Goal: Find specific page/section: Find specific page/section

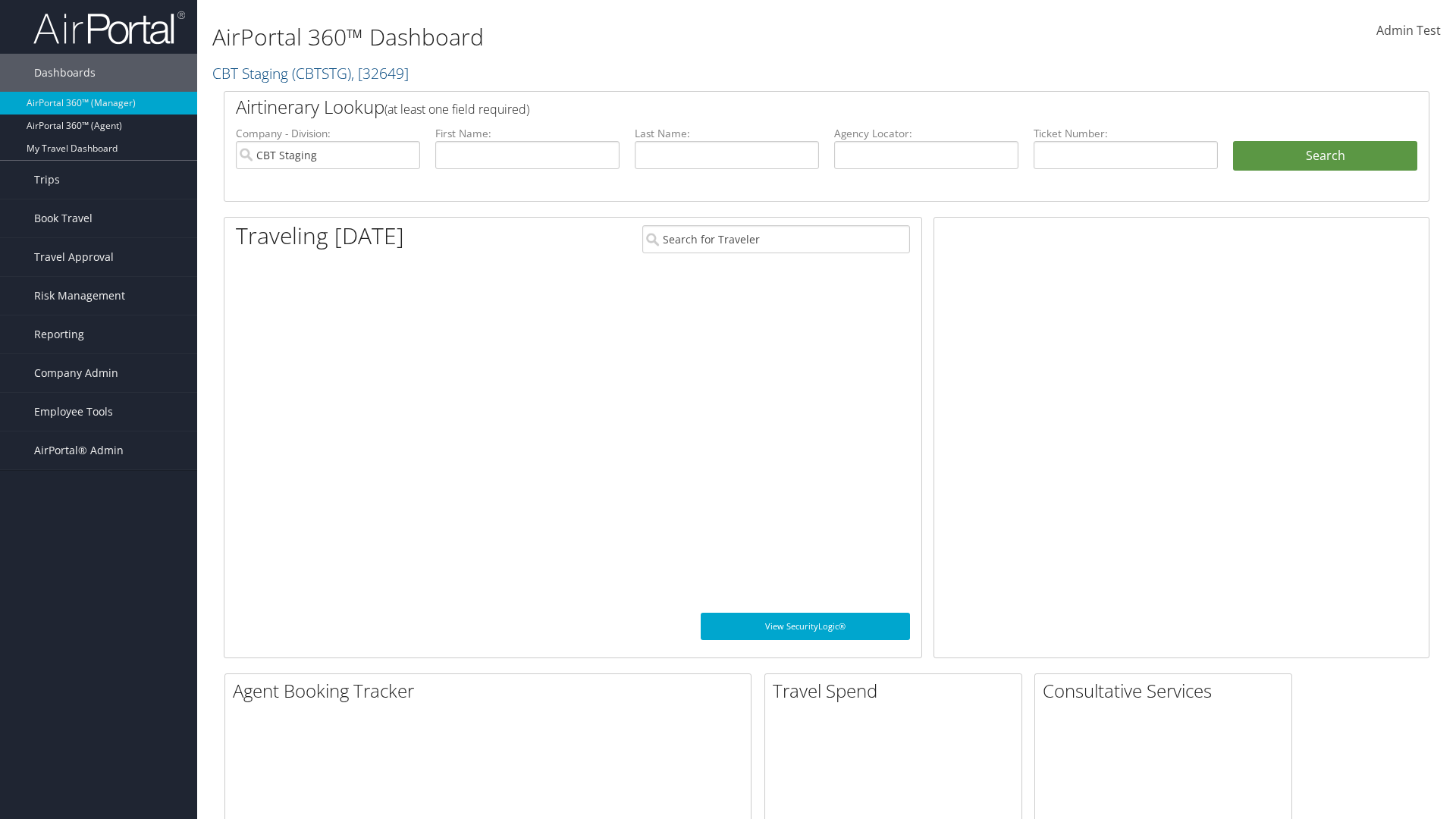
click at [98, 373] on span "Company Admin" at bounding box center [76, 373] width 84 height 38
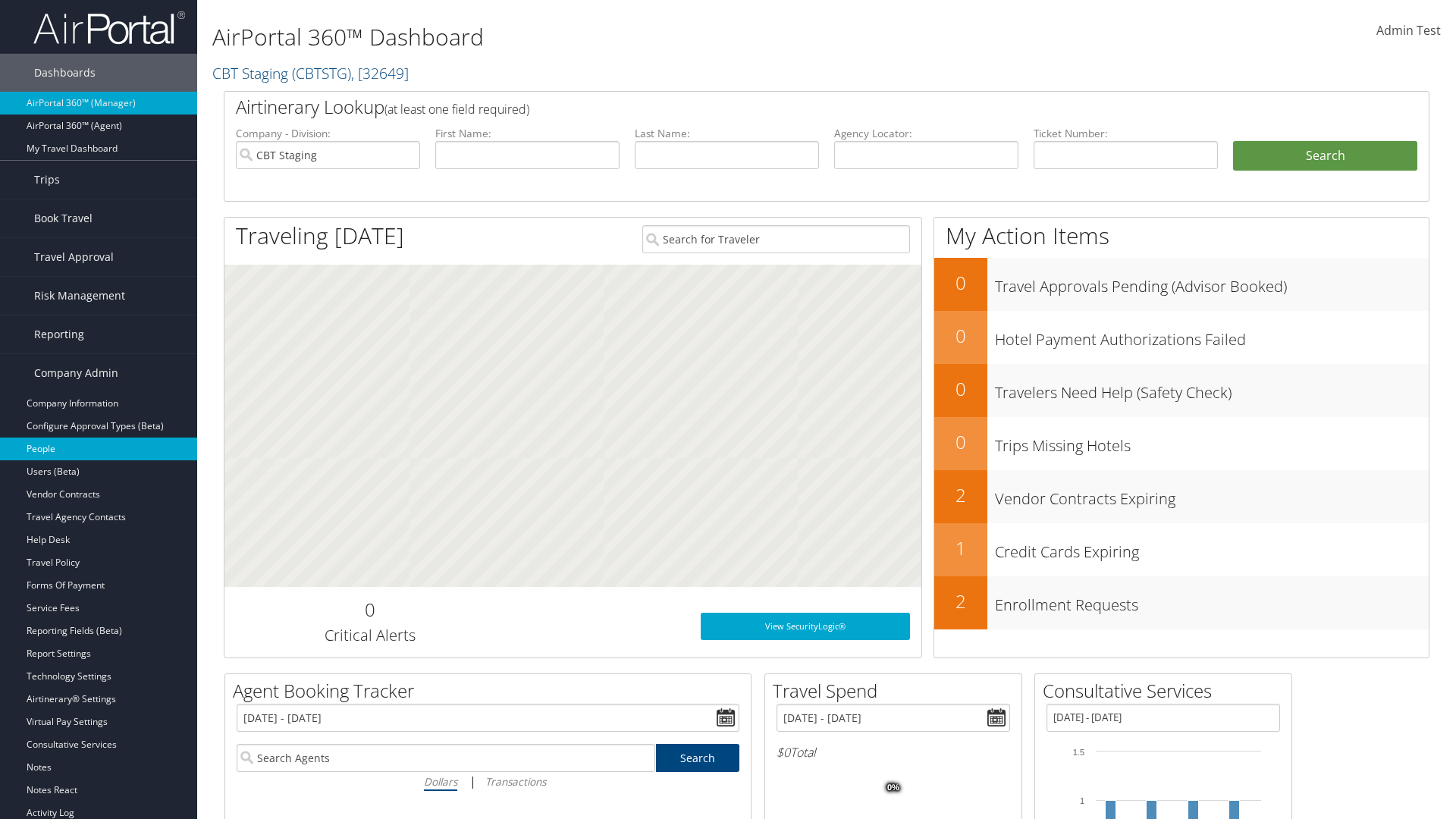
click at [98, 449] on link "People" at bounding box center [98, 449] width 197 height 23
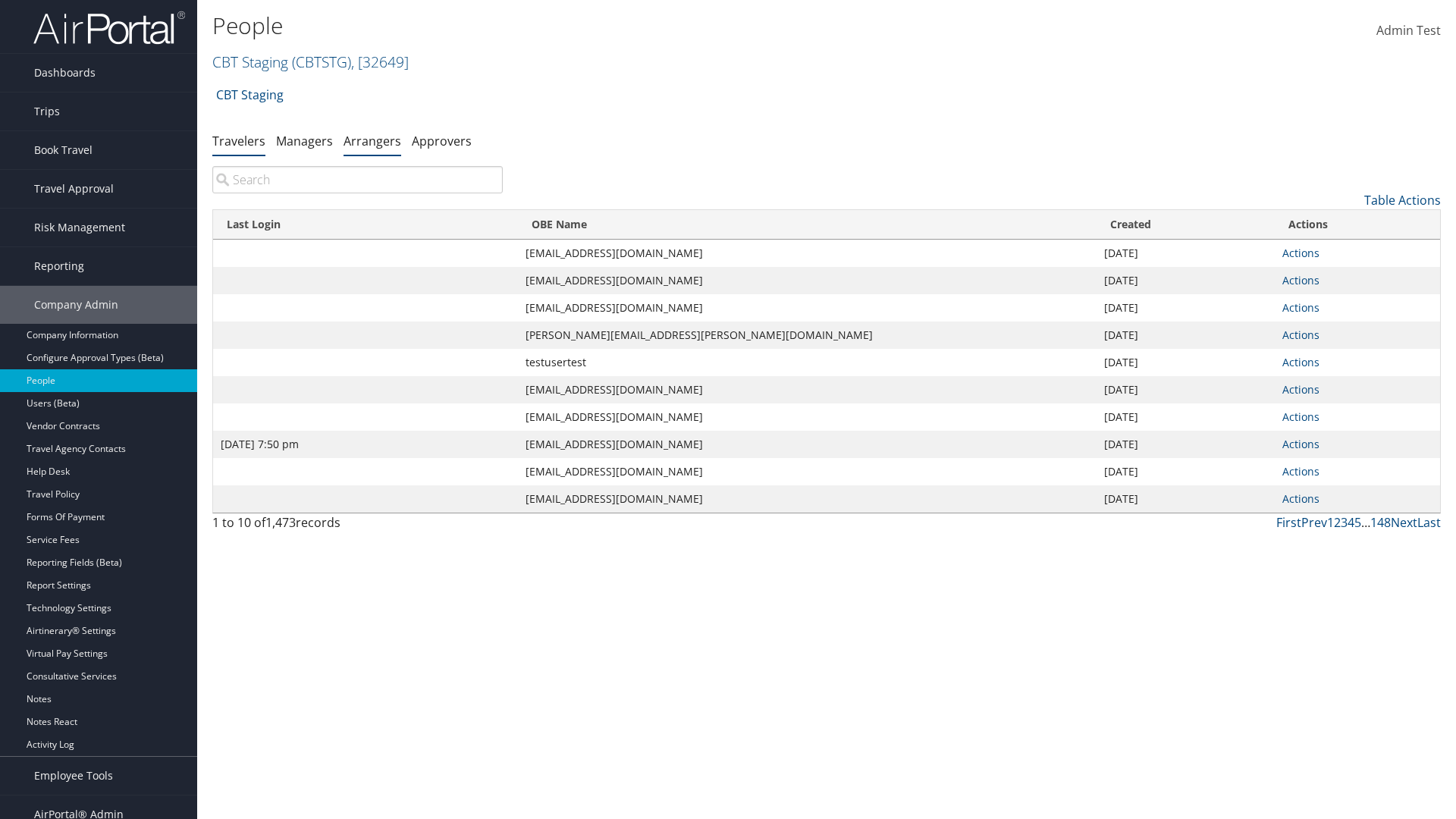
click at [372, 140] on link "Arrangers" at bounding box center [372, 140] width 58 height 17
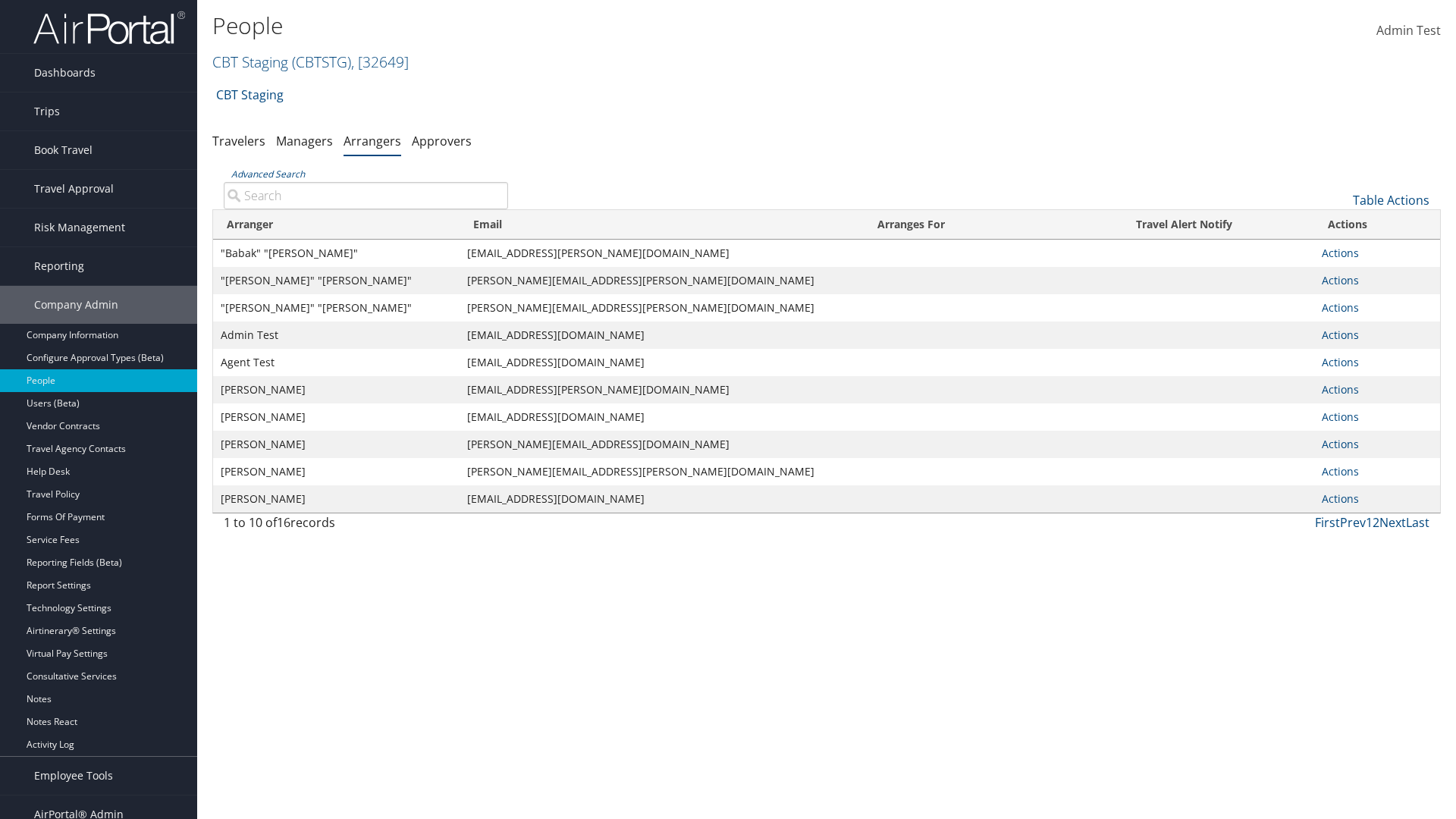
click at [366, 195] on input "Advanced Search" at bounding box center [366, 195] width 285 height 27
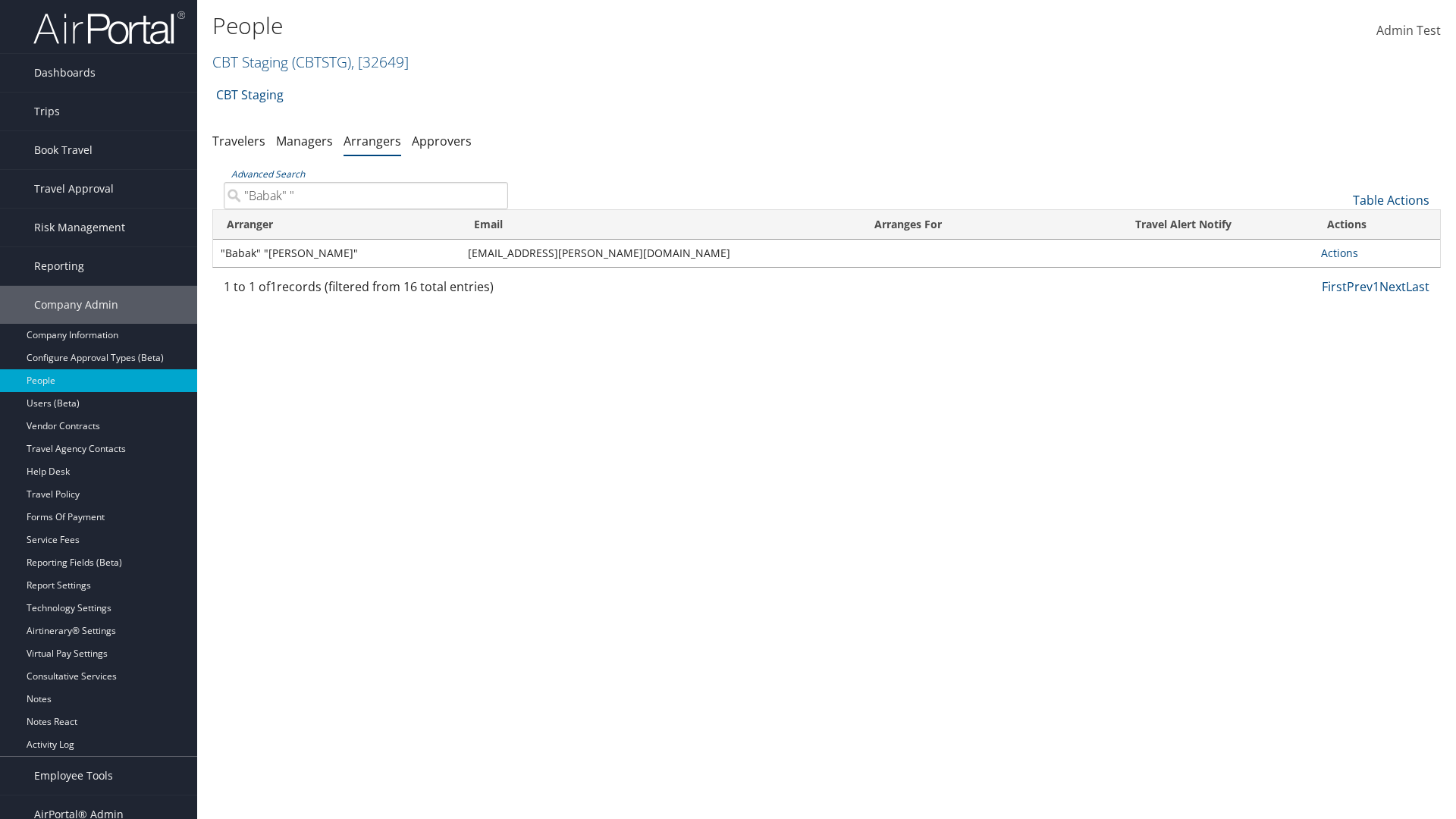
type input ""Babak" "A"
